Goal: Transaction & Acquisition: Purchase product/service

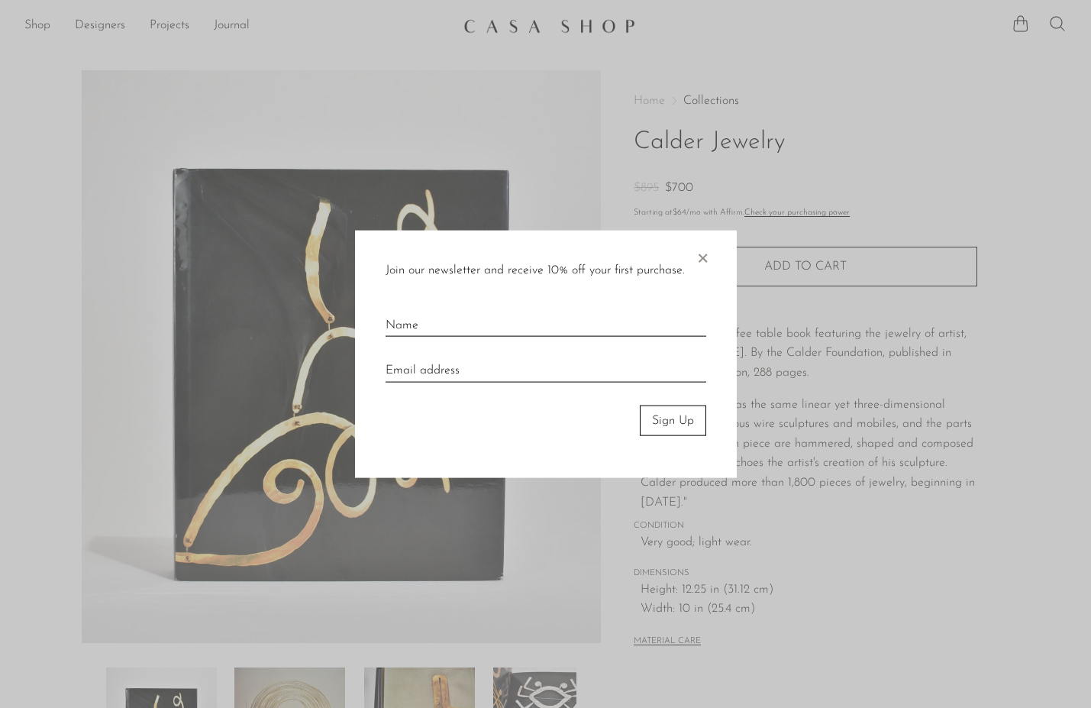
click at [706, 261] on span "×" at bounding box center [702, 254] width 15 height 49
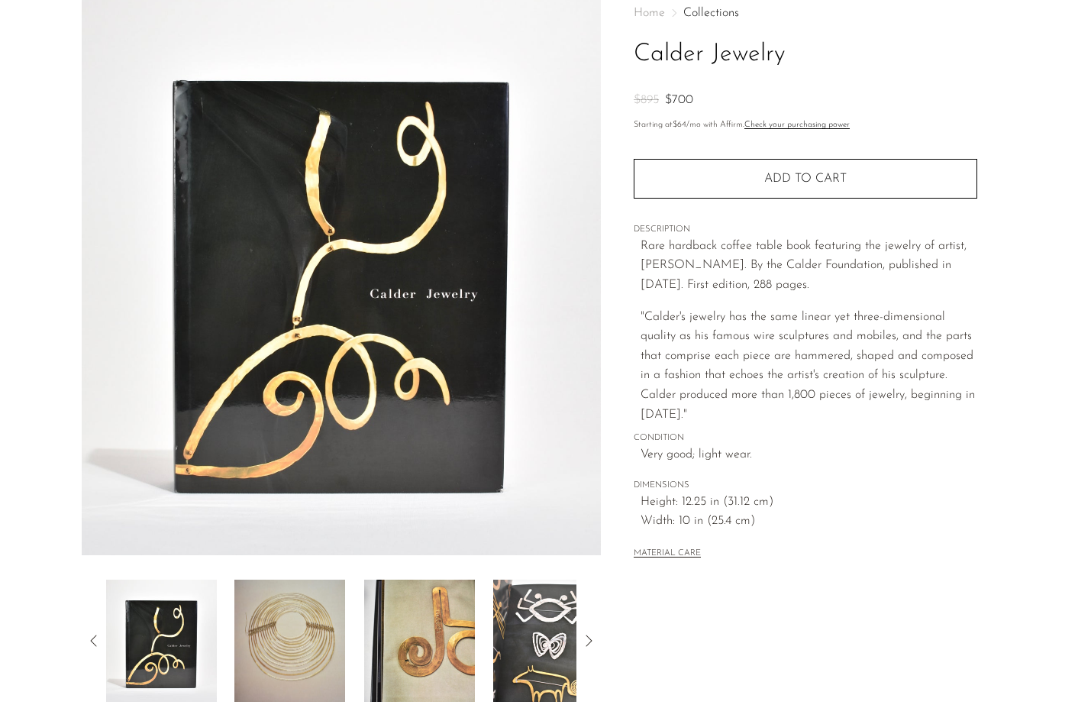
scroll to position [286, 0]
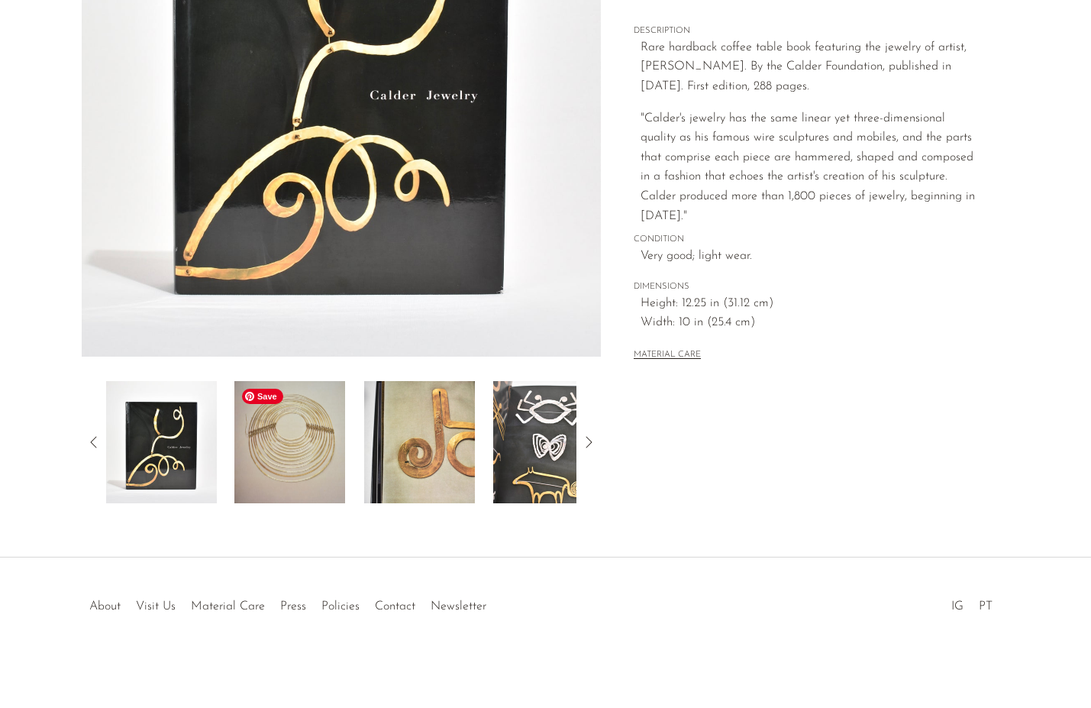
click at [302, 480] on img at bounding box center [289, 442] width 111 height 122
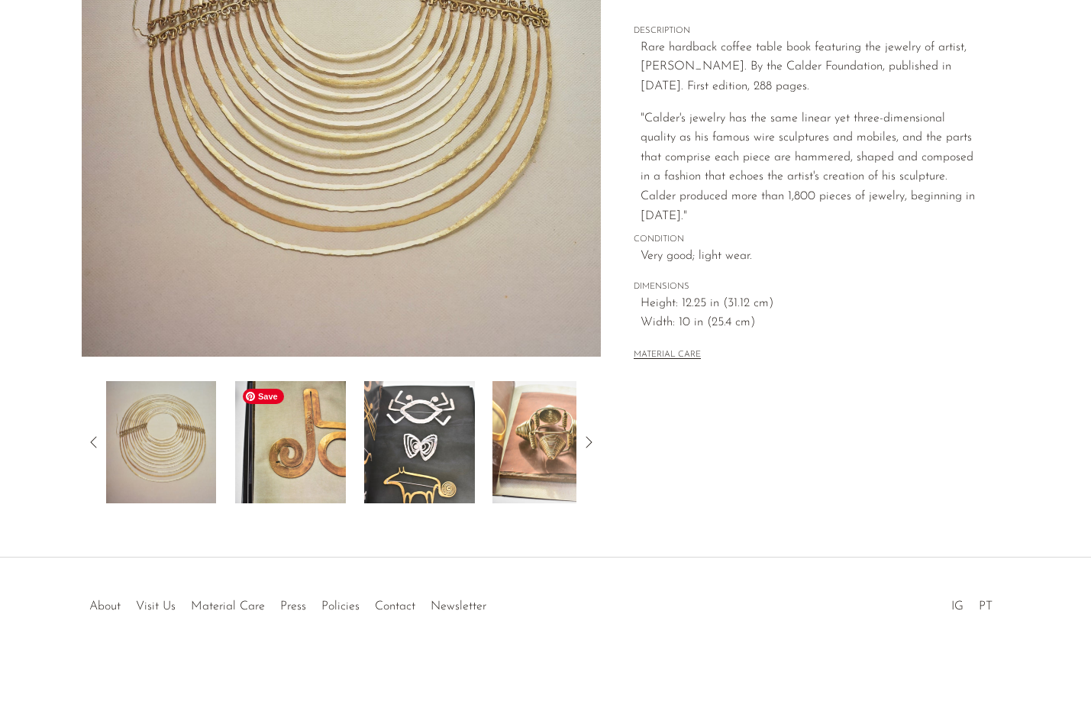
click at [339, 470] on img at bounding box center [290, 442] width 111 height 122
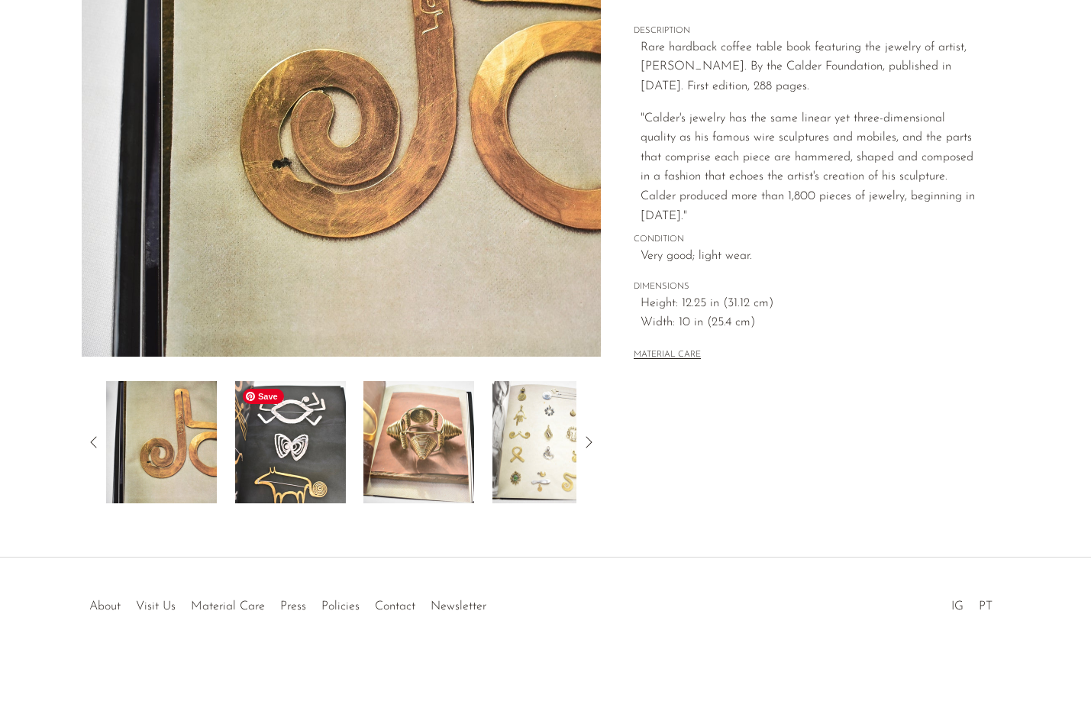
click at [339, 474] on img at bounding box center [289, 442] width 111 height 122
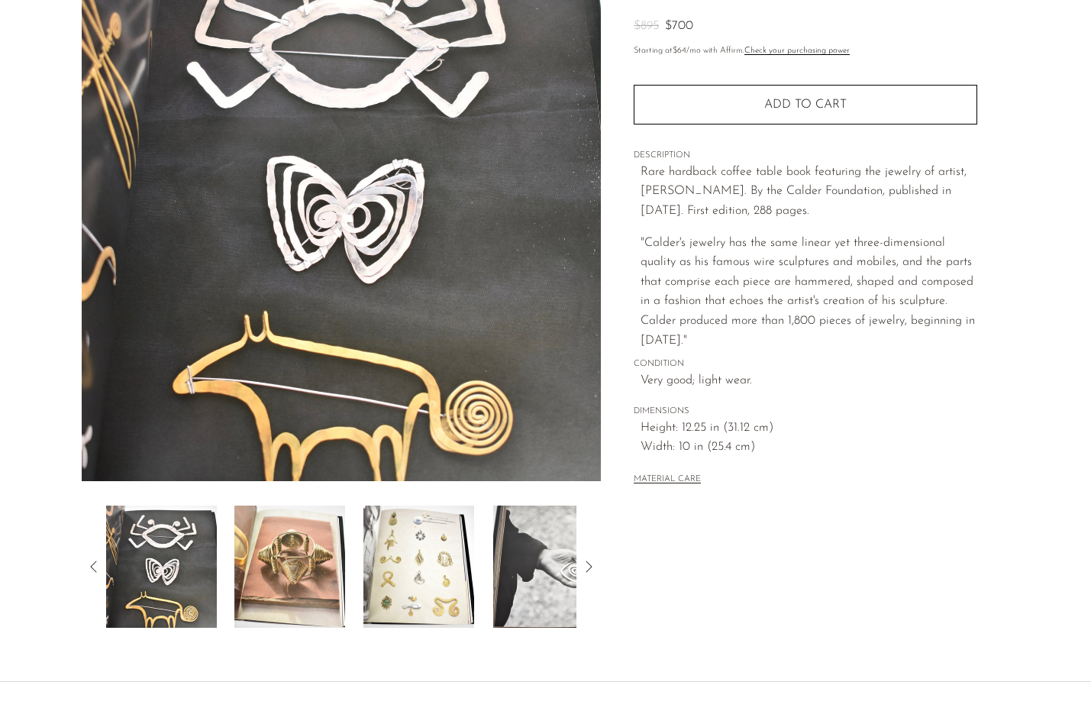
scroll to position [167, 0]
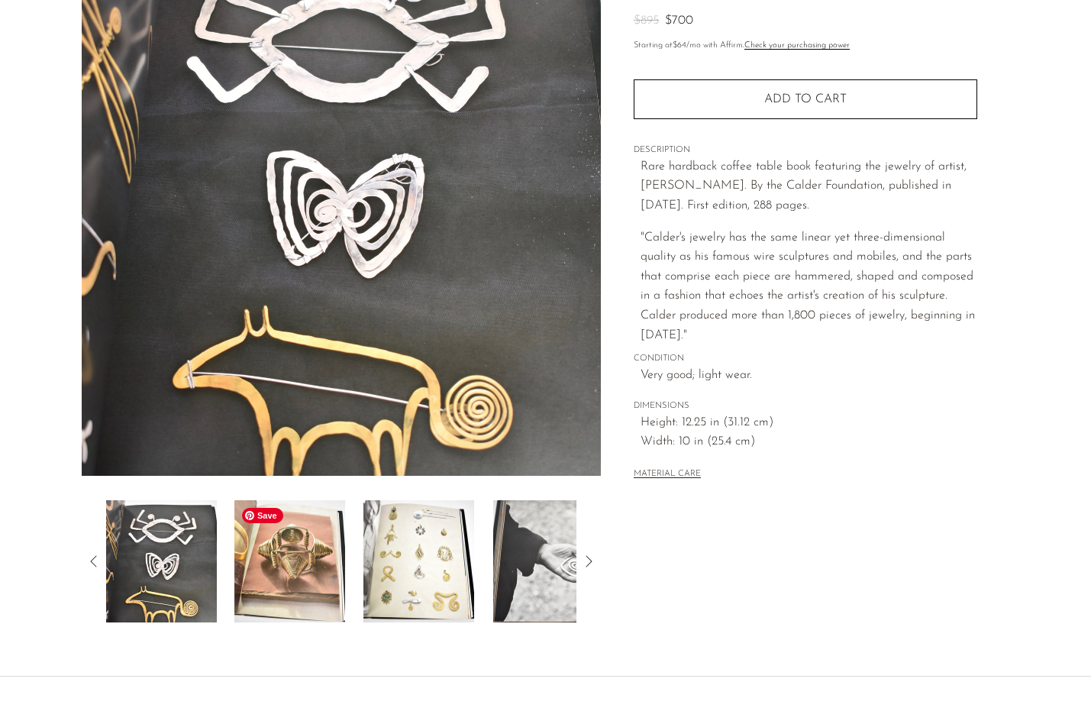
click at [324, 573] on img at bounding box center [289, 561] width 111 height 122
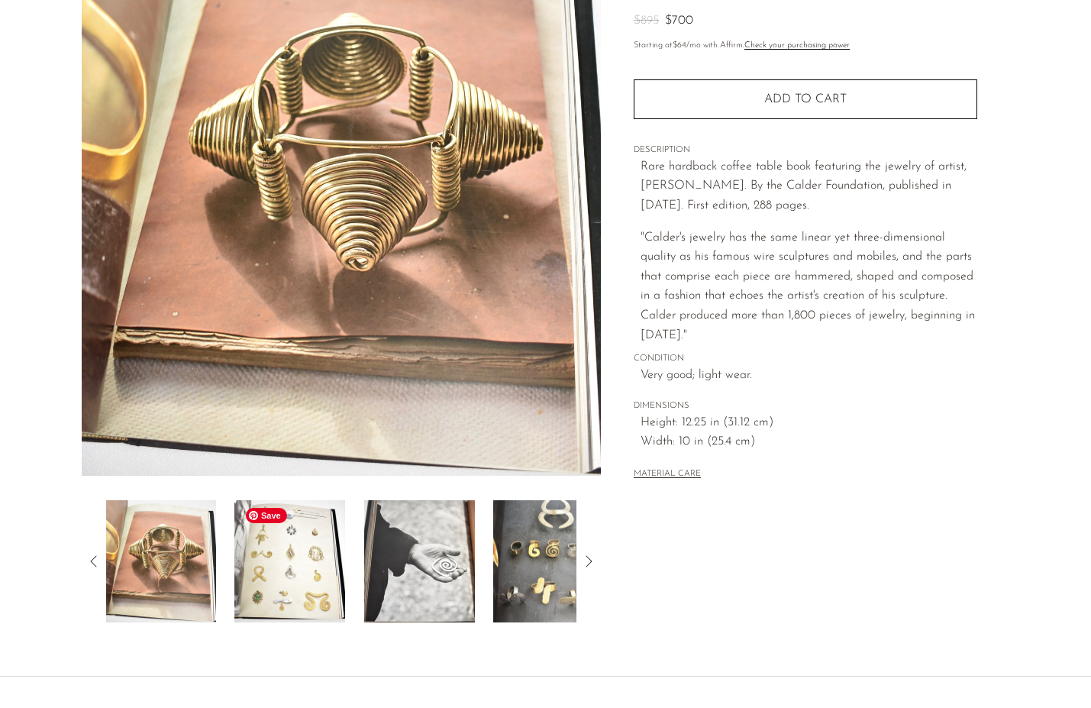
click at [317, 566] on img at bounding box center [289, 561] width 111 height 122
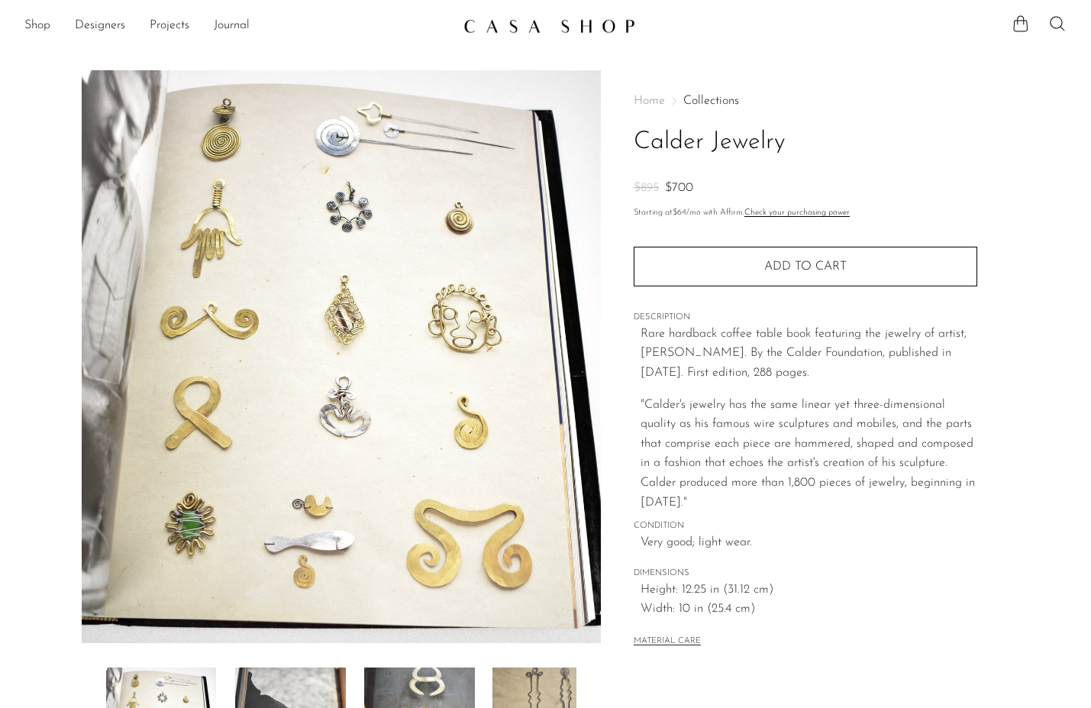
scroll to position [82, 0]
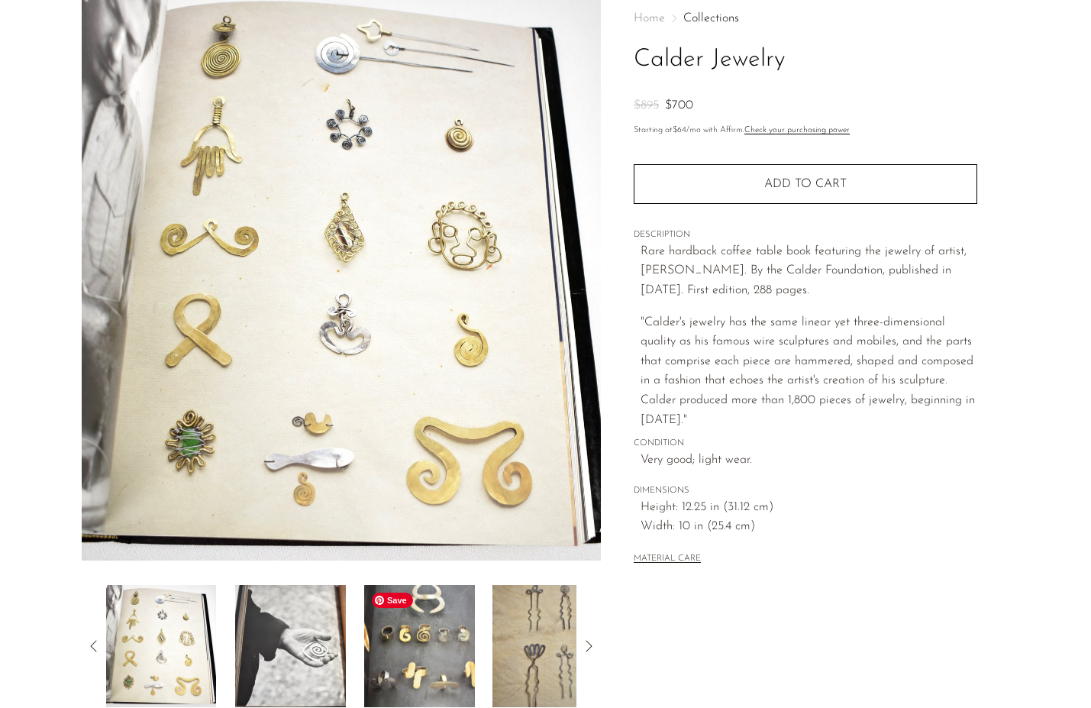
click at [437, 650] on img at bounding box center [419, 646] width 111 height 122
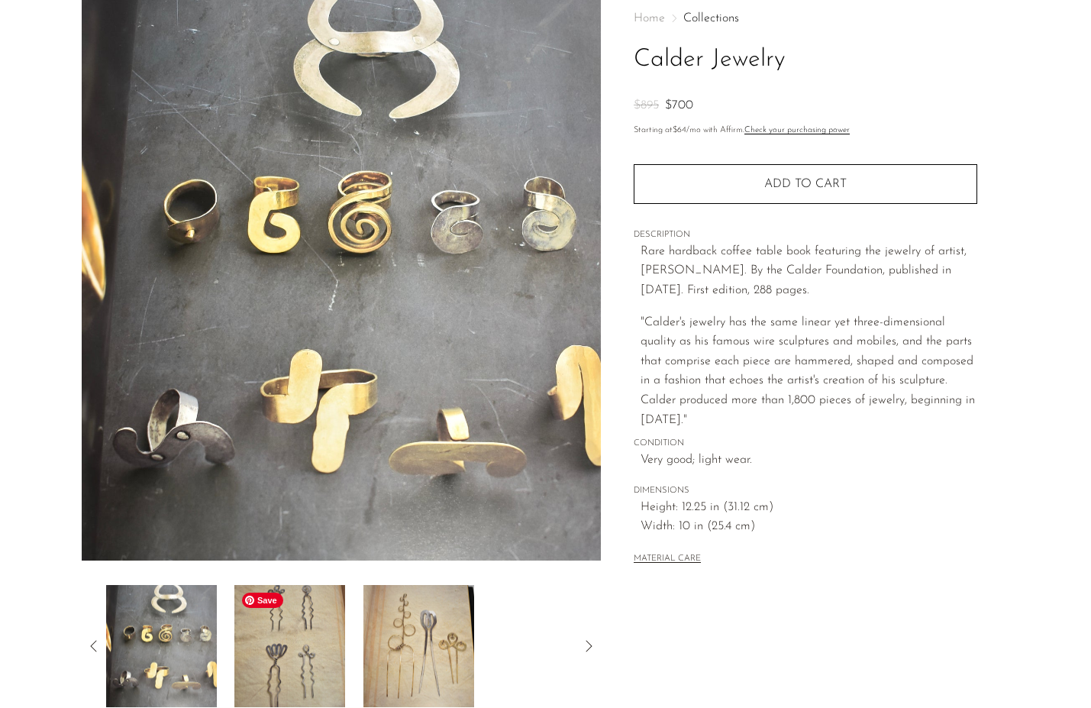
click at [255, 653] on img at bounding box center [289, 646] width 111 height 122
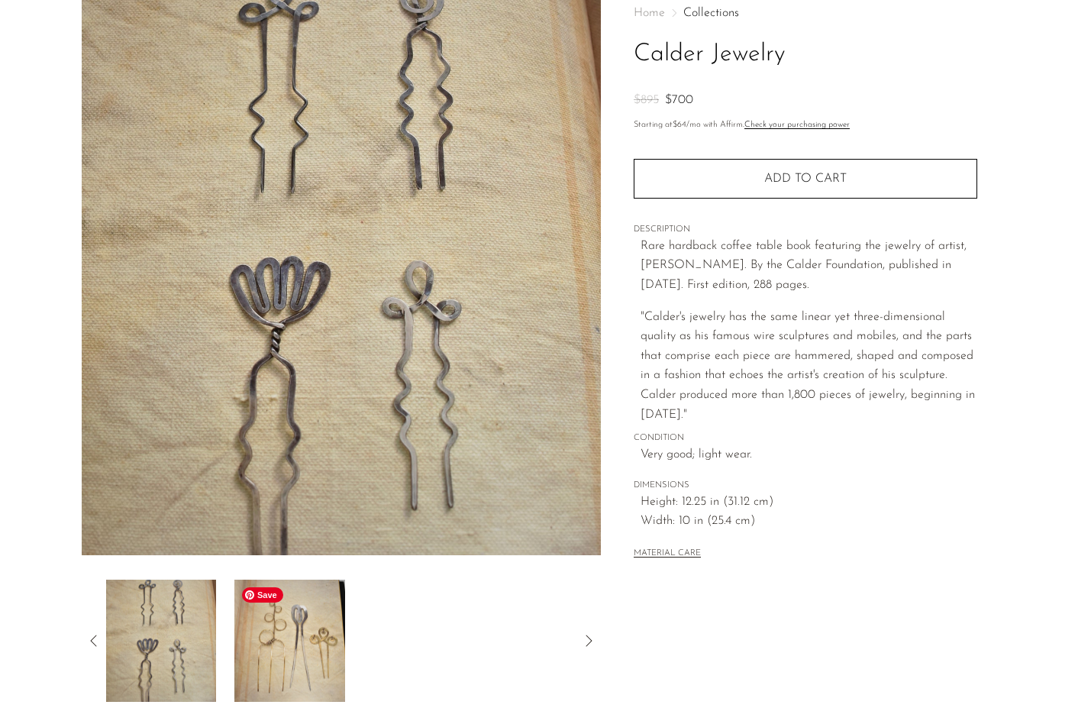
scroll to position [93, 0]
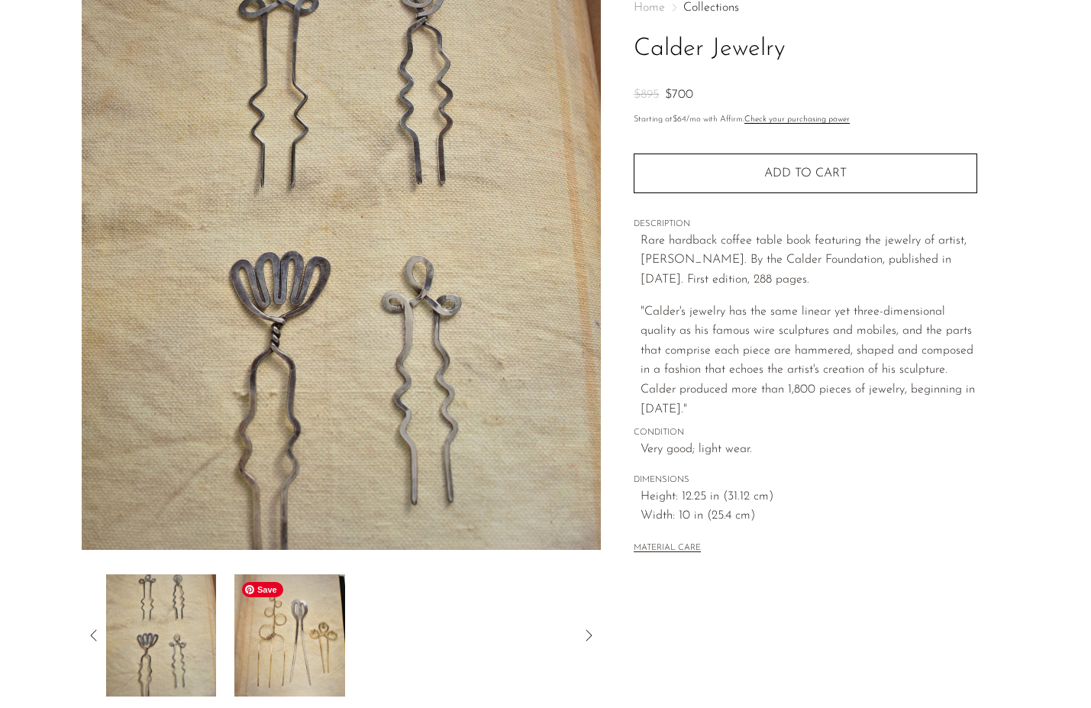
click at [255, 653] on img at bounding box center [289, 635] width 111 height 122
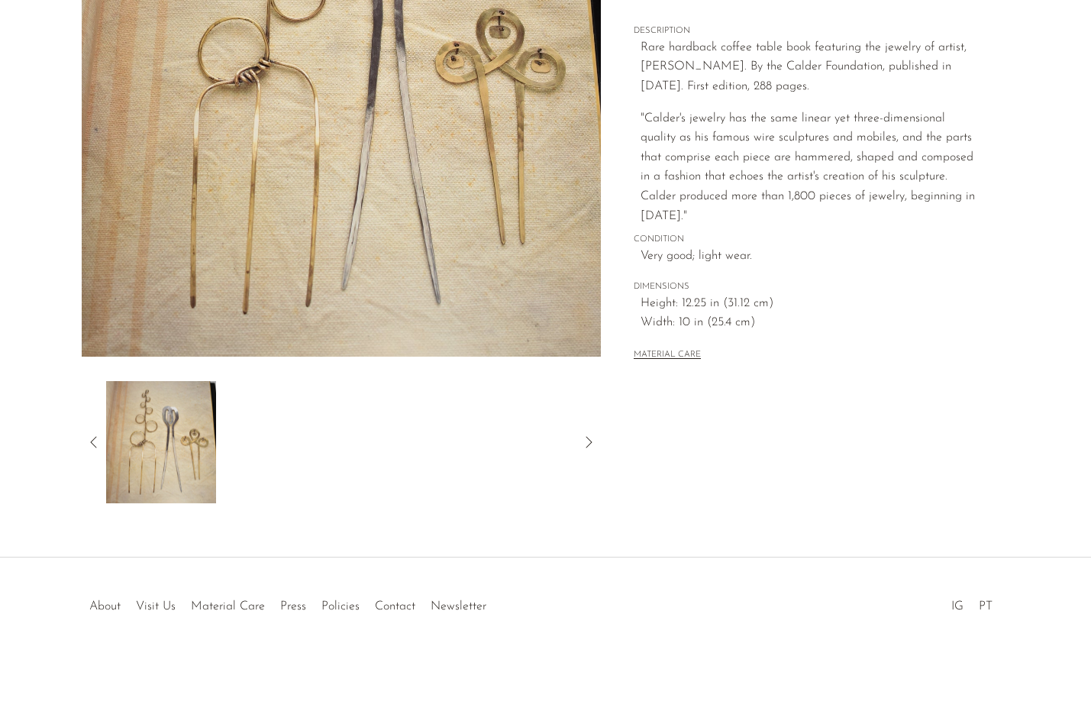
scroll to position [0, 0]
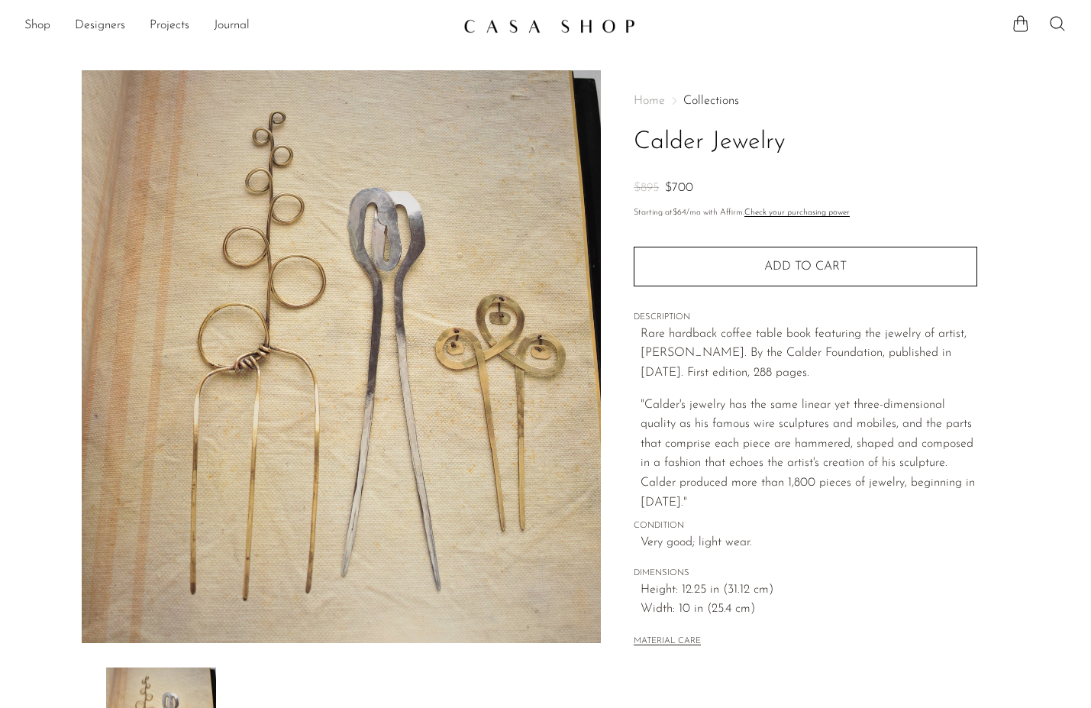
click at [520, 27] on img at bounding box center [549, 25] width 172 height 15
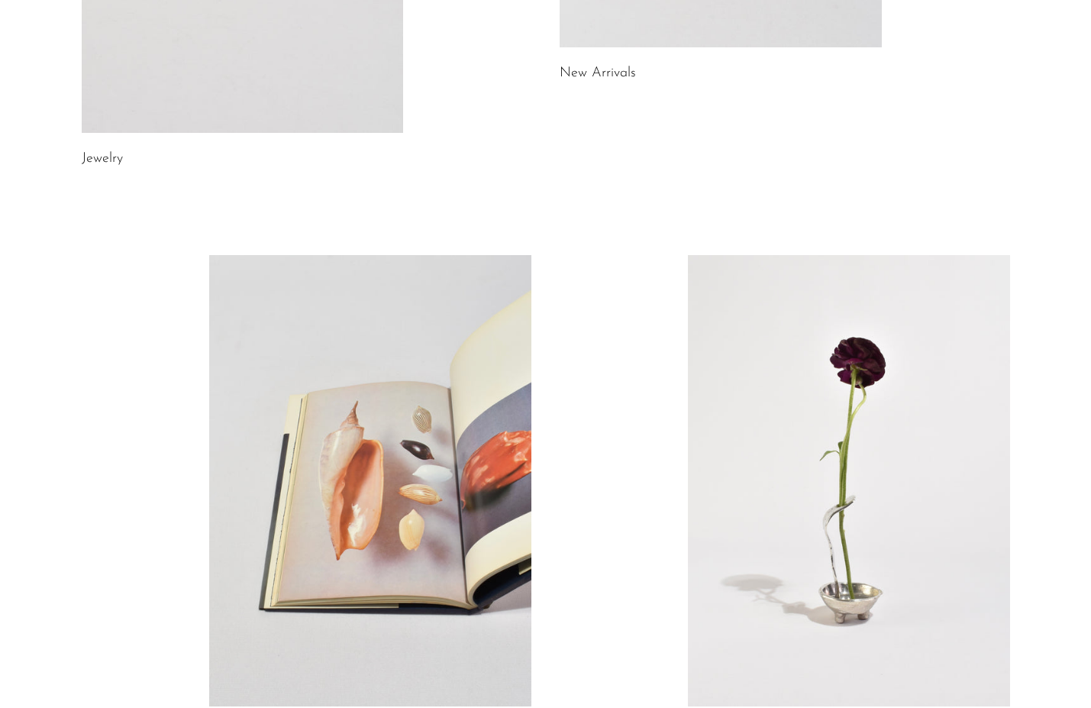
scroll to position [776, 0]
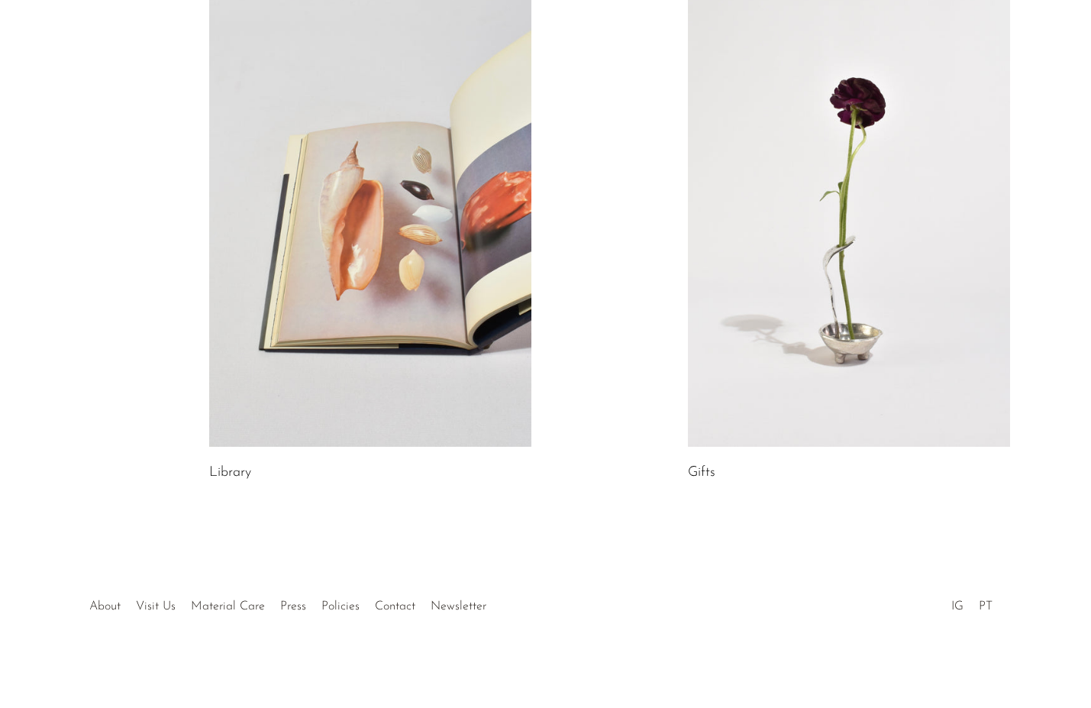
click at [279, 366] on link at bounding box center [370, 220] width 322 height 451
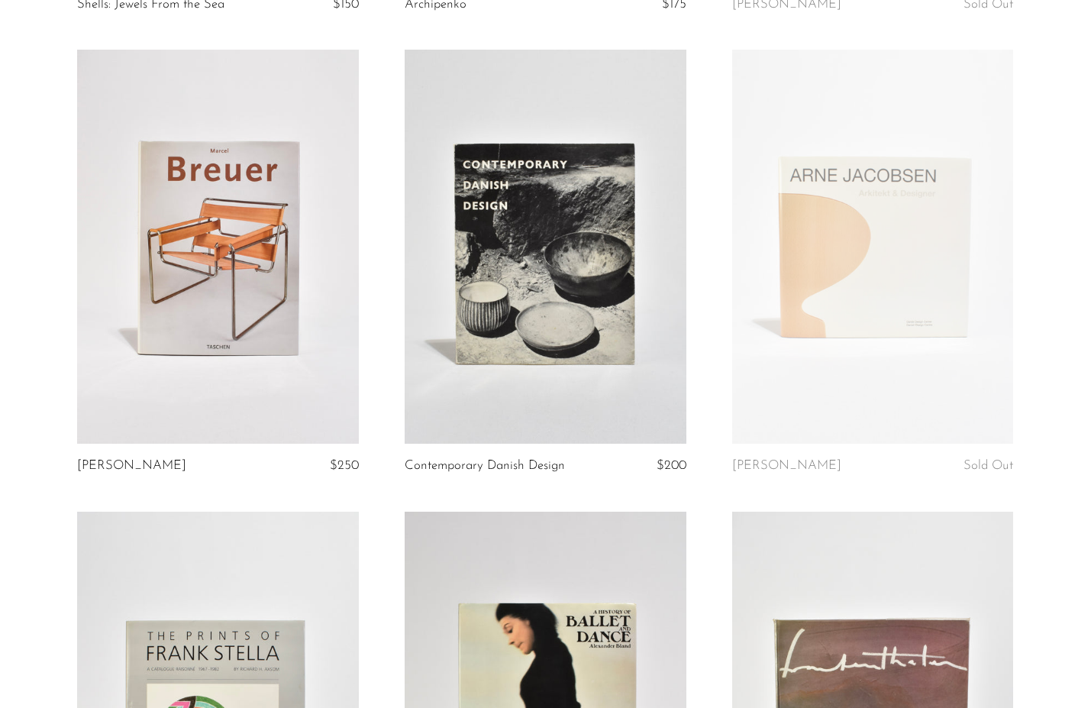
scroll to position [4355, 0]
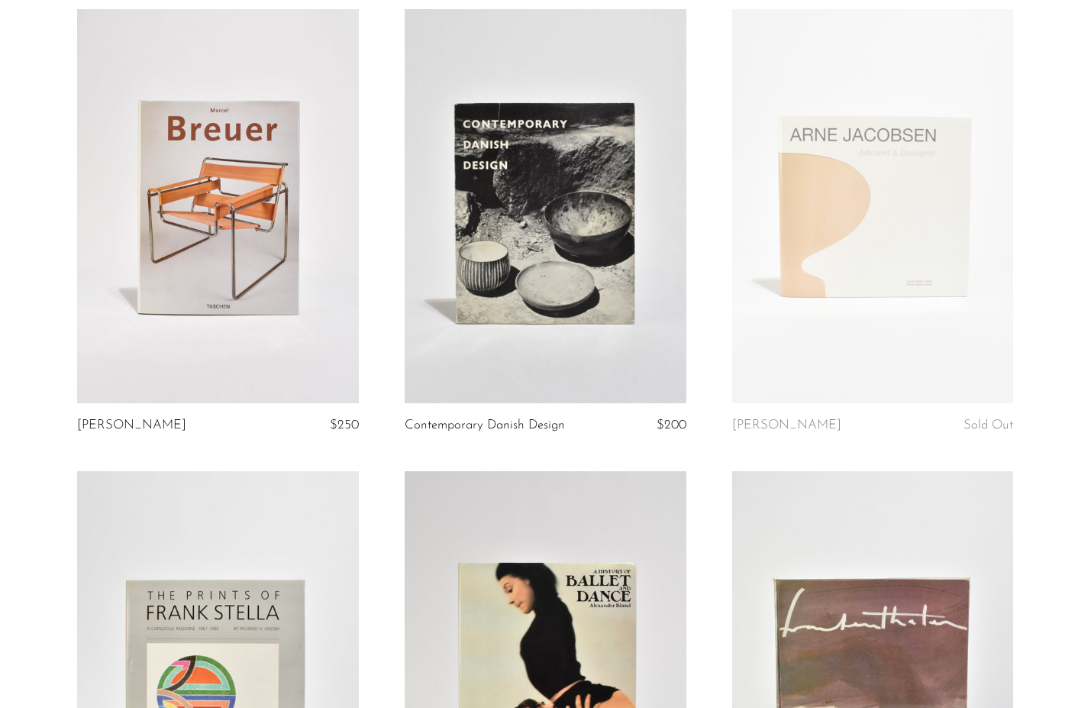
click at [707, 472] on article "A History of Ballet and Dance $150" at bounding box center [546, 702] width 328 height 462
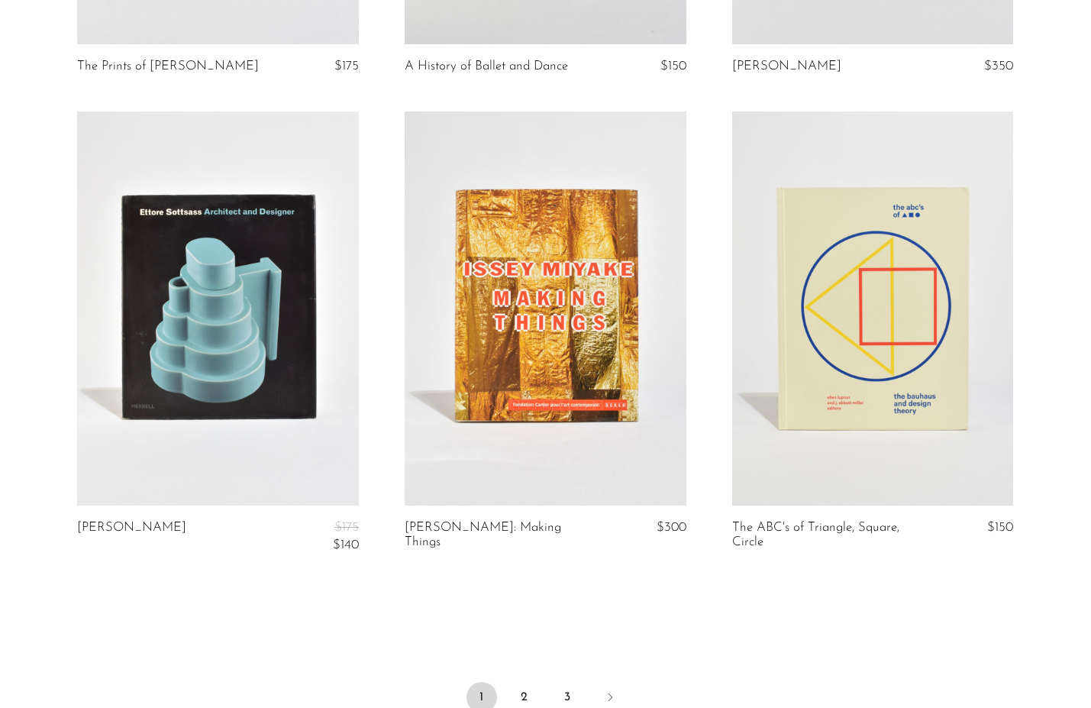
scroll to position [5382, 0]
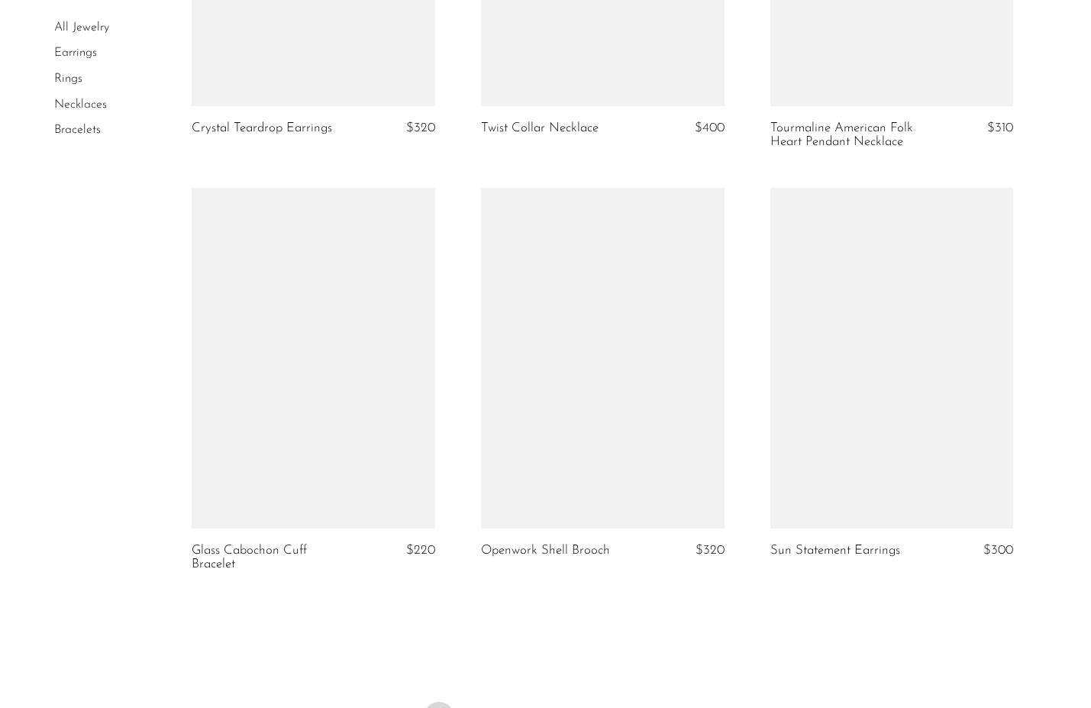
scroll to position [4602, 0]
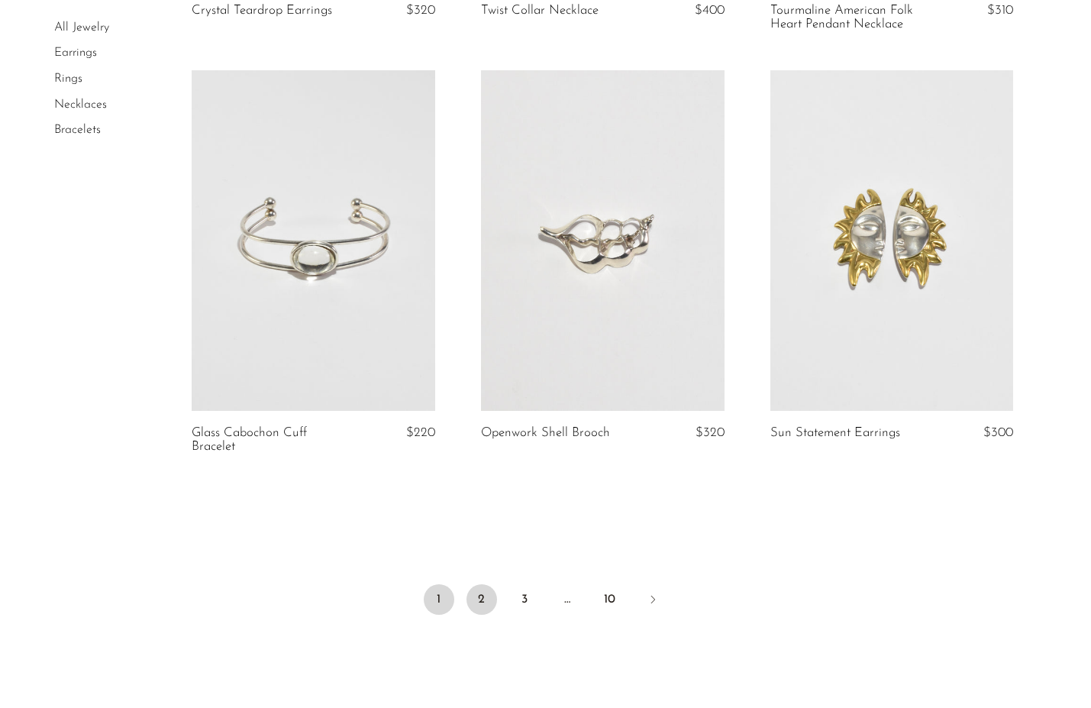
click at [486, 601] on link "2" at bounding box center [481, 599] width 31 height 31
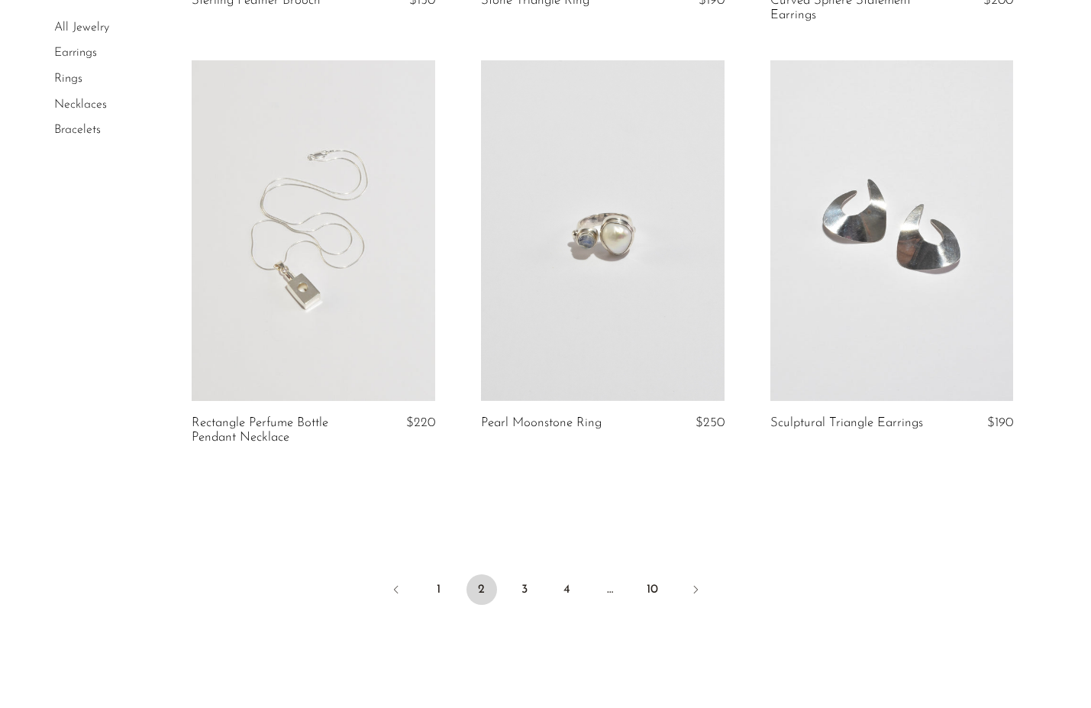
scroll to position [4672, 0]
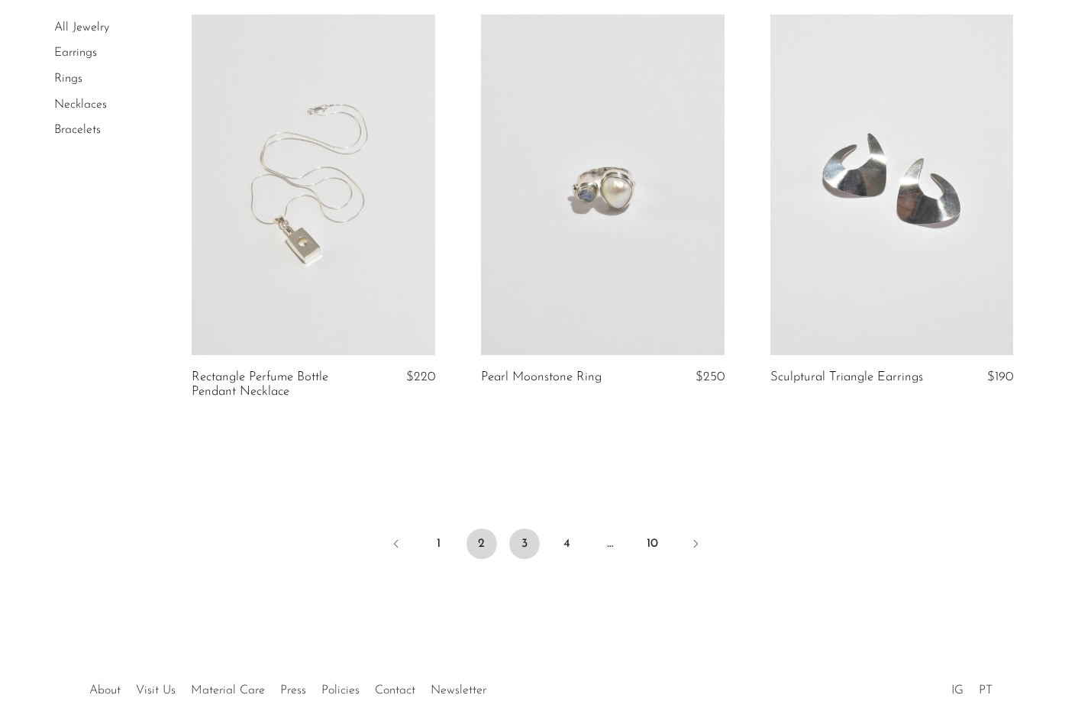
click at [524, 550] on link "3" at bounding box center [524, 543] width 31 height 31
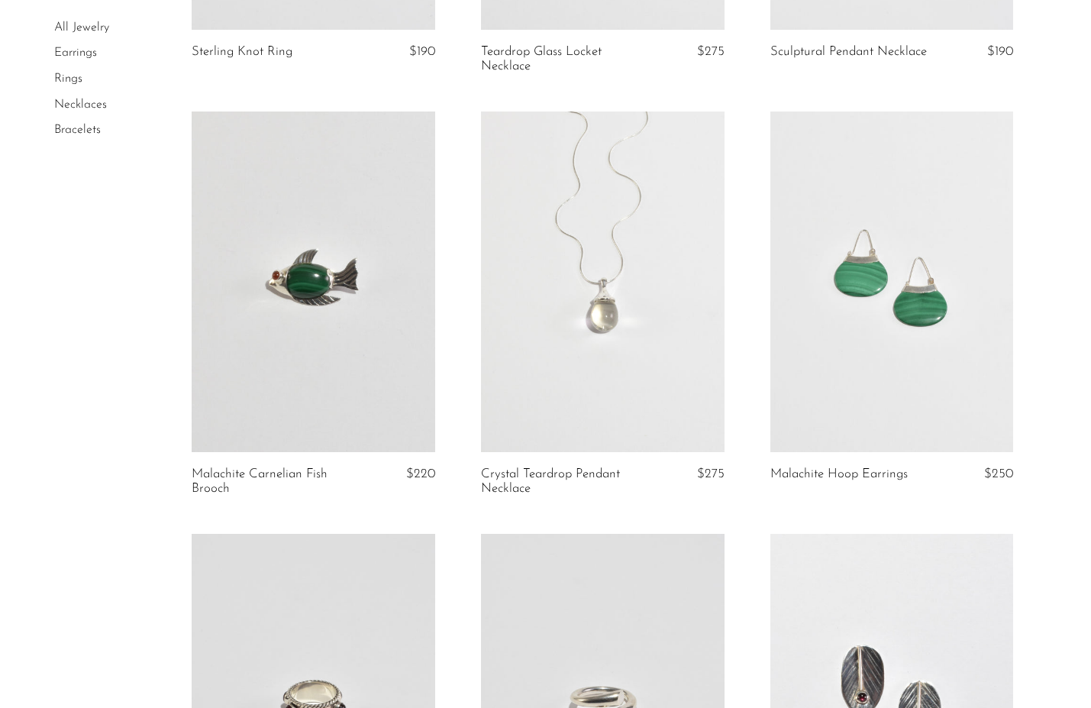
scroll to position [1718, 0]
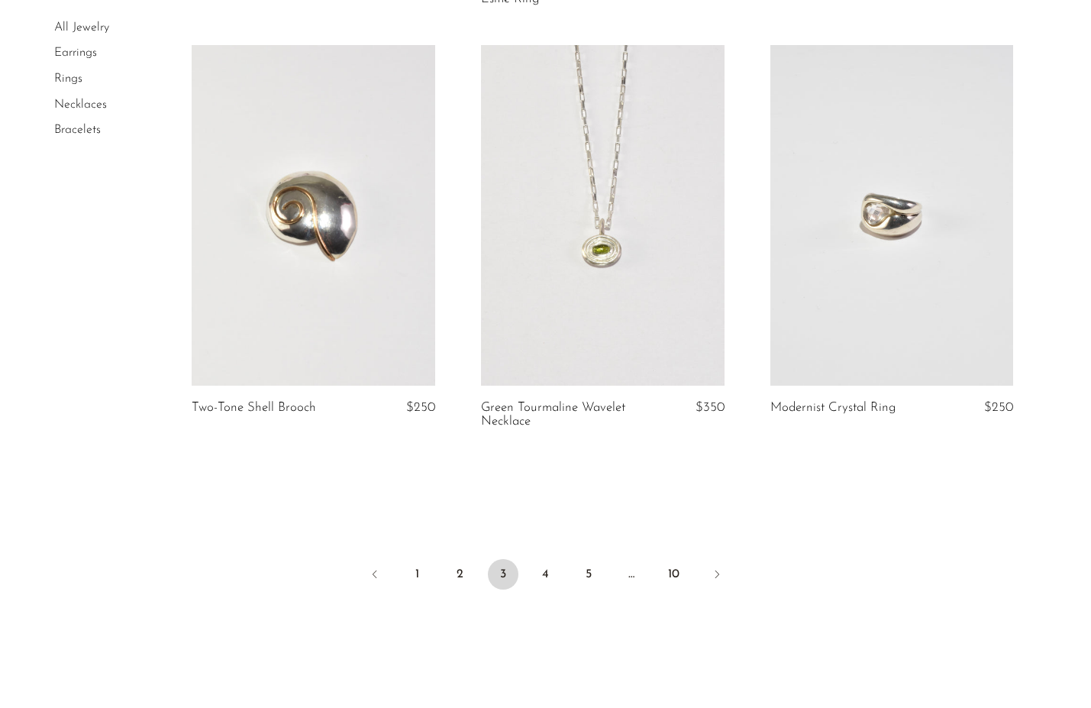
scroll to position [4745, 0]
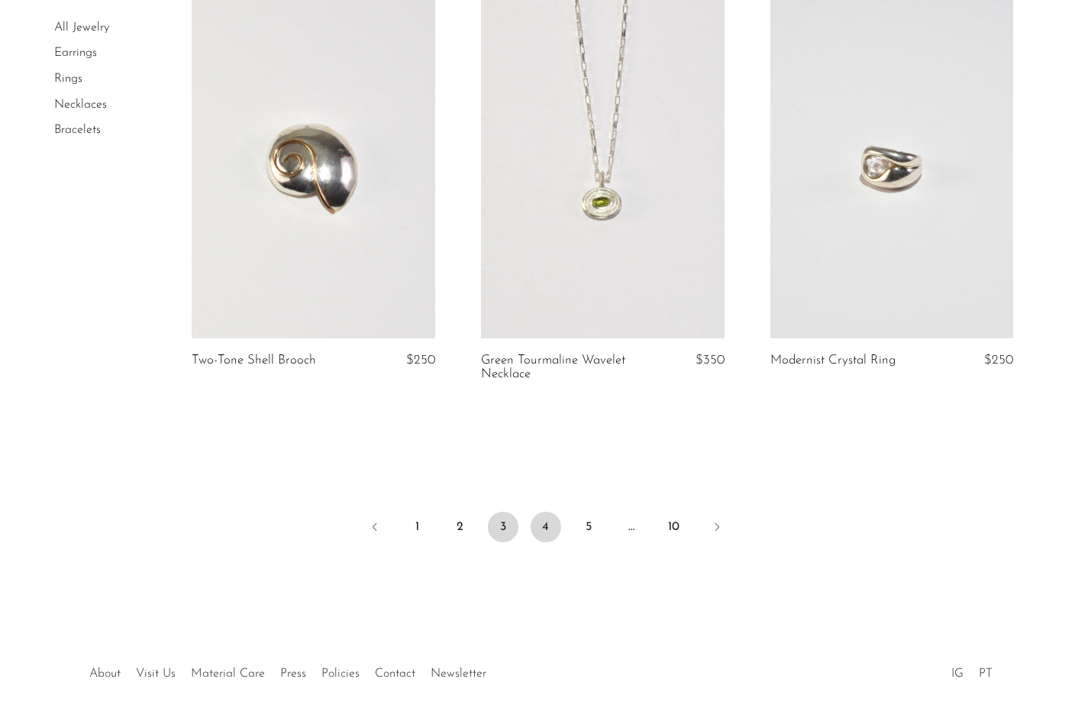
click at [548, 526] on link "4" at bounding box center [546, 527] width 31 height 31
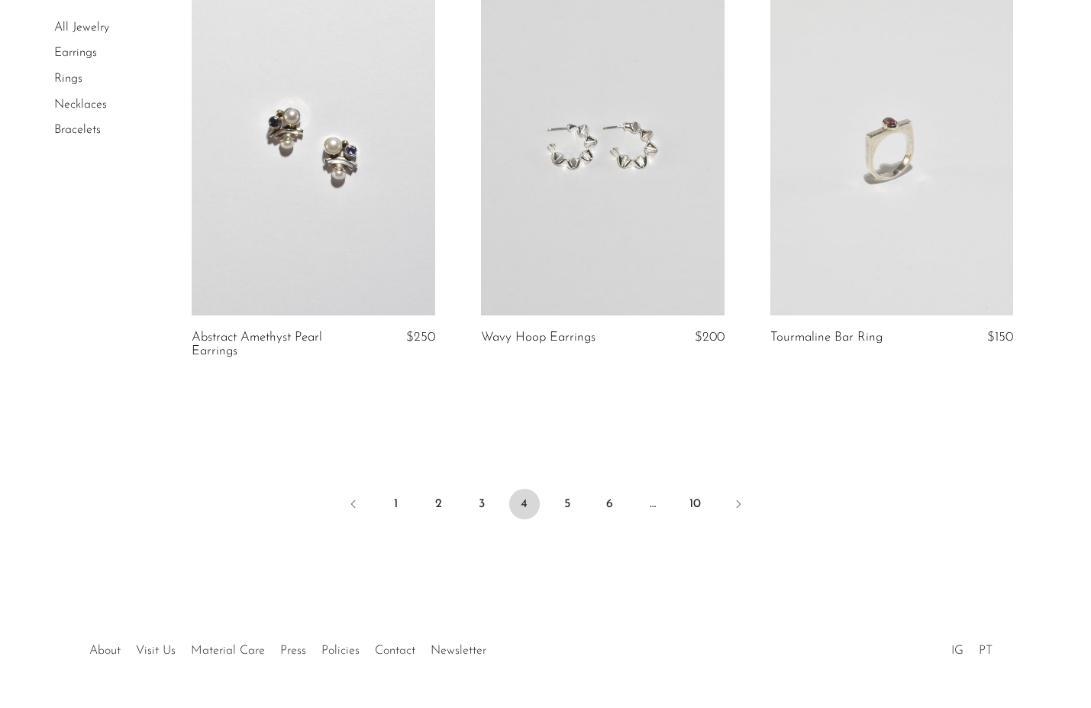
scroll to position [4794, 0]
